Goal: Task Accomplishment & Management: Use online tool/utility

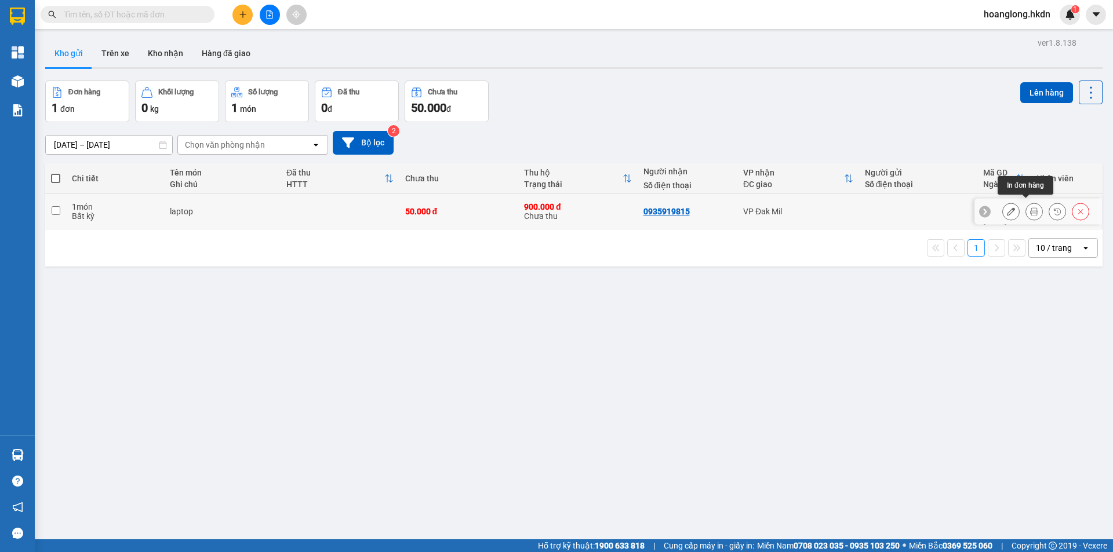
click at [1030, 207] on icon at bounding box center [1034, 211] width 8 height 8
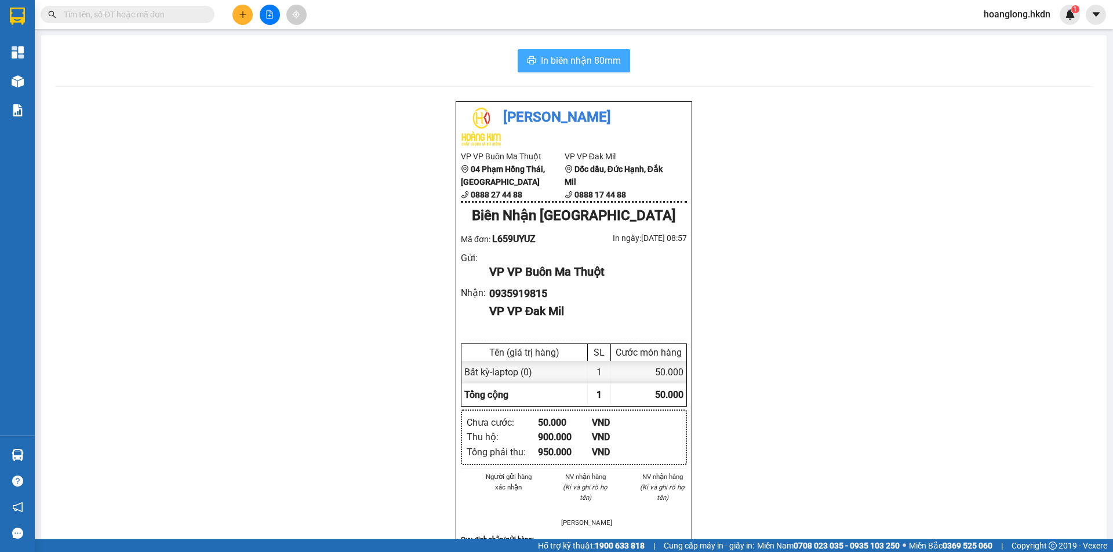
click at [582, 62] on span "In biên nhận 80mm" at bounding box center [581, 60] width 80 height 14
